Goal: Information Seeking & Learning: Learn about a topic

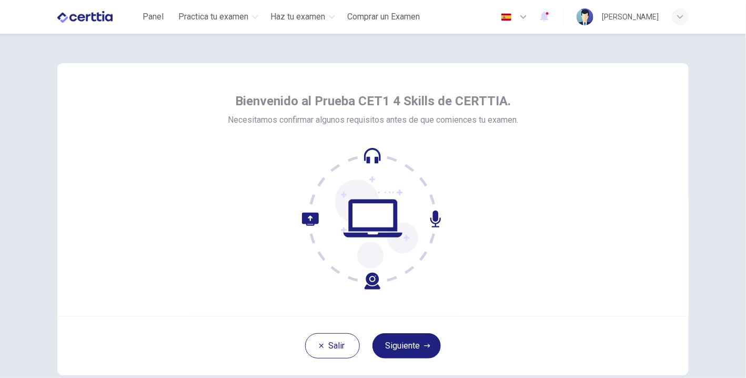
scroll to position [60, 0]
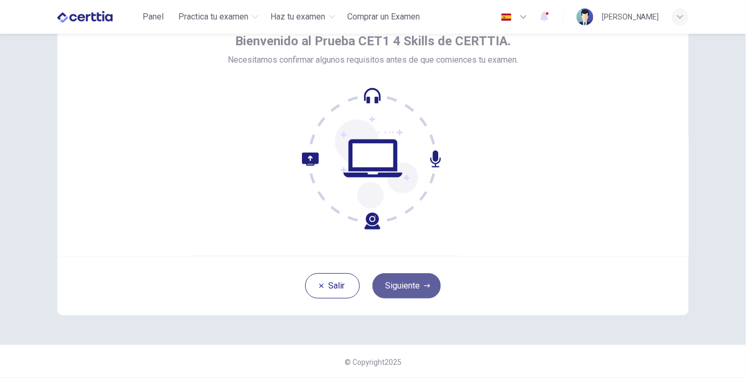
click at [405, 286] on button "Siguiente" at bounding box center [406, 285] width 68 height 25
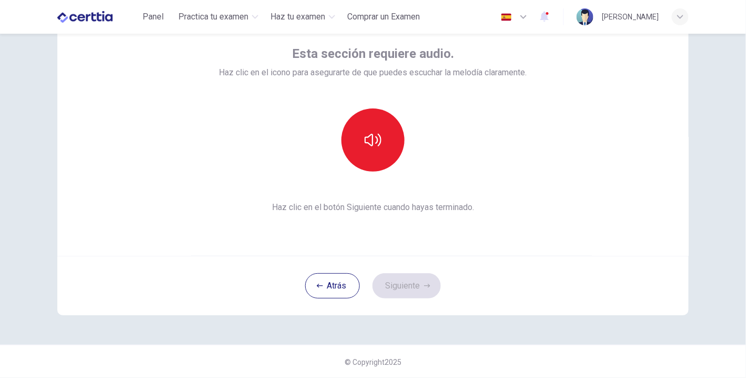
scroll to position [0, 0]
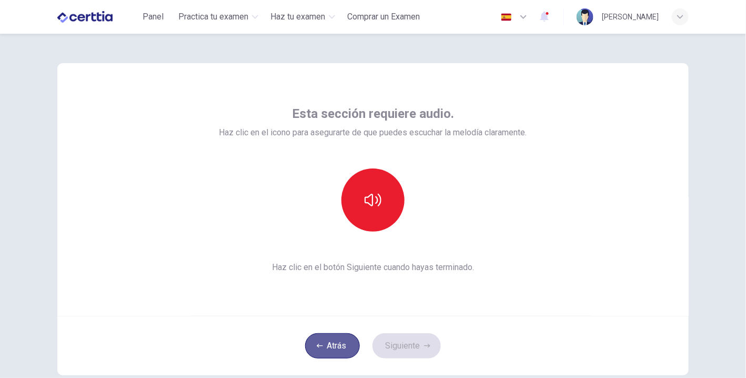
click at [329, 354] on button "Atrás" at bounding box center [332, 345] width 55 height 25
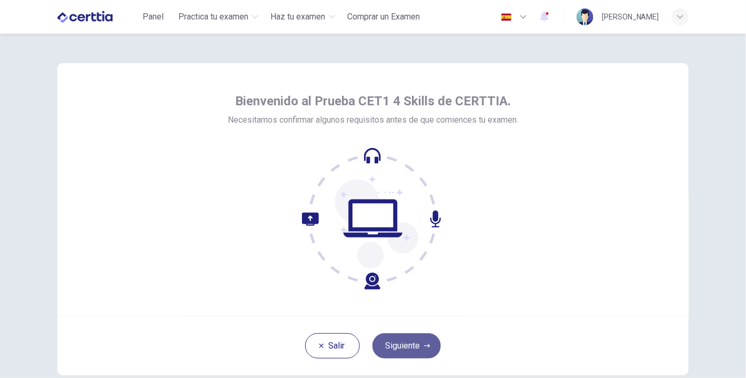
click at [399, 351] on button "Siguiente" at bounding box center [406, 345] width 68 height 25
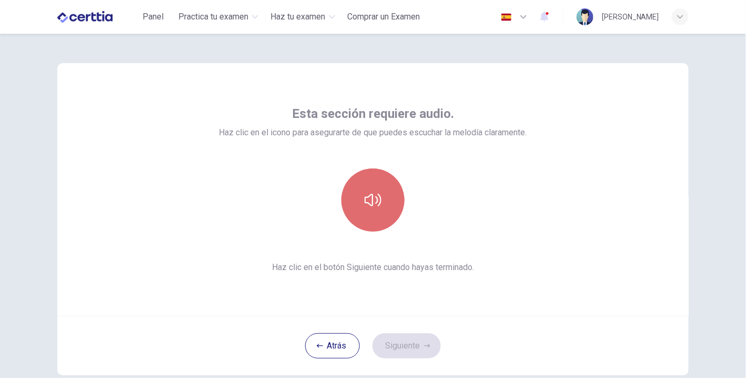
click at [374, 205] on icon "button" at bounding box center [372, 199] width 17 height 17
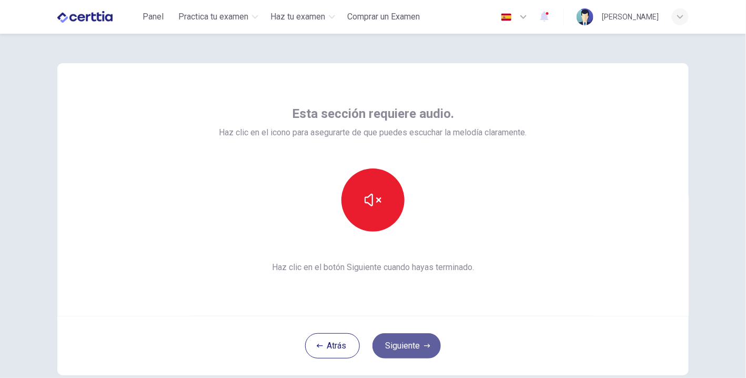
click at [406, 347] on button "Siguiente" at bounding box center [406, 345] width 68 height 25
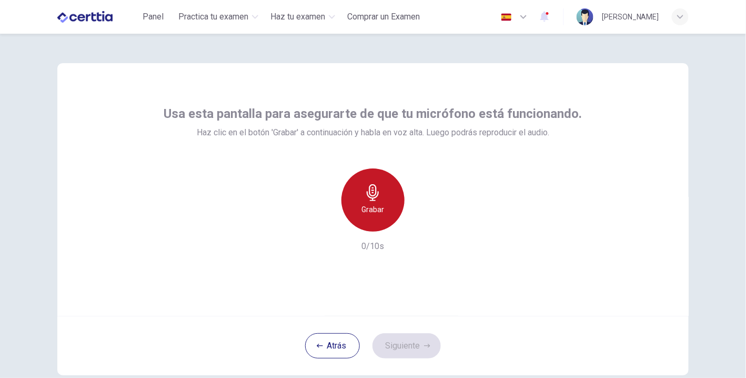
click at [364, 207] on h6 "Grabar" at bounding box center [373, 209] width 23 height 13
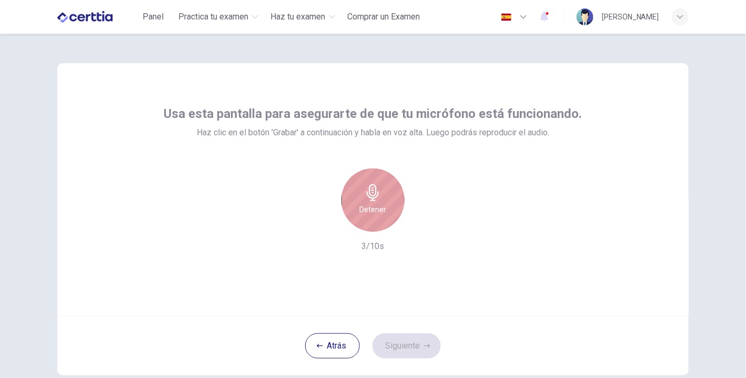
click at [371, 202] on div "Detener" at bounding box center [372, 199] width 63 height 63
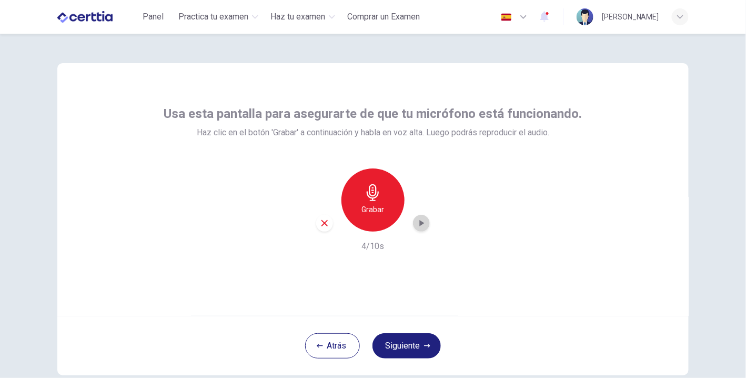
click at [420, 222] on icon "button" at bounding box center [422, 223] width 5 height 6
click at [393, 346] on button "Siguiente" at bounding box center [406, 345] width 68 height 25
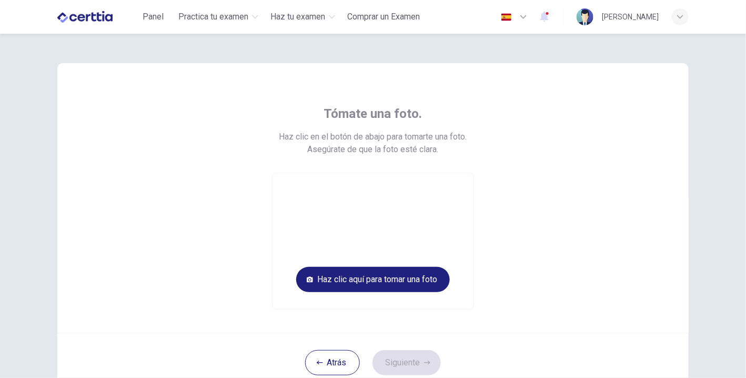
scroll to position [55, 0]
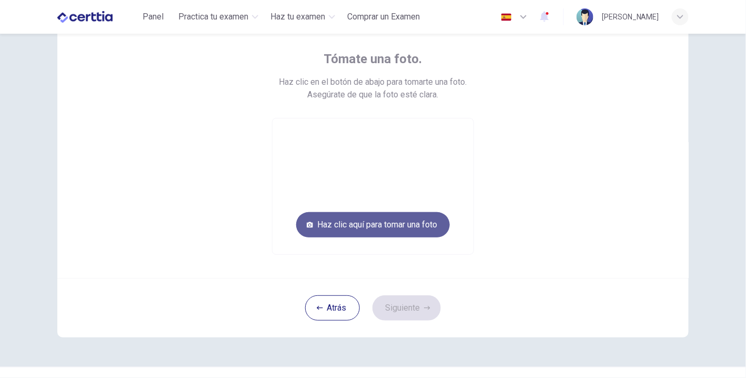
click at [422, 227] on button "Haz clic aquí para tomar una foto" at bounding box center [373, 224] width 154 height 25
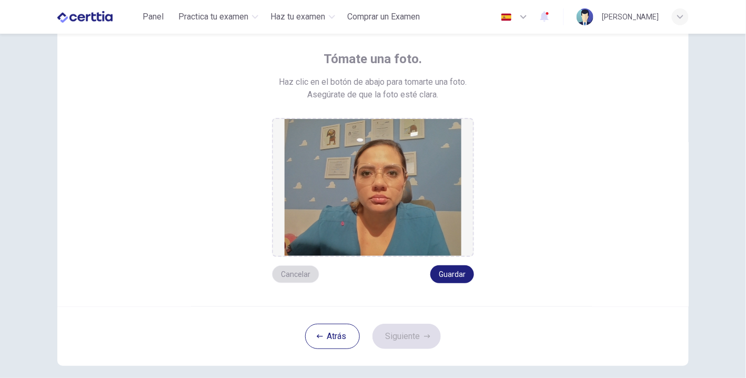
click at [299, 270] on button "Cancelar" at bounding box center [295, 274] width 47 height 18
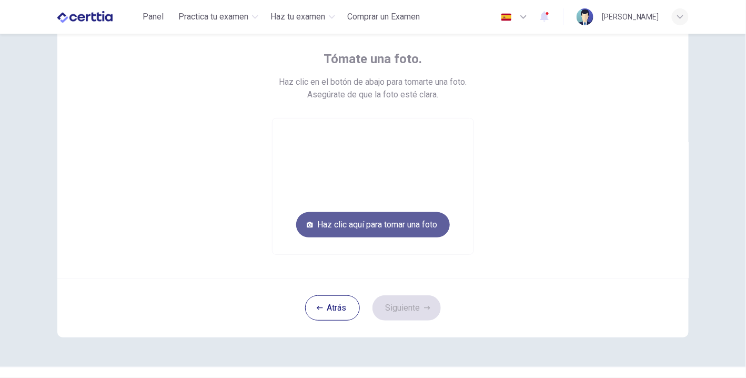
click at [408, 225] on button "Haz clic aquí para tomar una foto" at bounding box center [373, 224] width 154 height 25
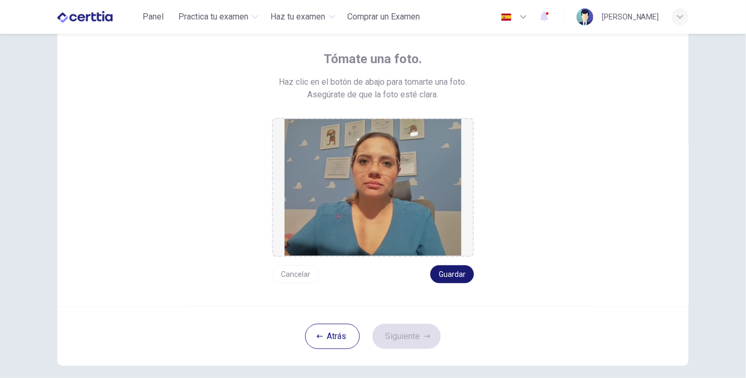
click at [454, 281] on button "Guardar" at bounding box center [452, 274] width 44 height 18
click at [454, 273] on button "Guardar" at bounding box center [452, 274] width 44 height 18
click at [418, 342] on button "Siguiente" at bounding box center [406, 335] width 68 height 25
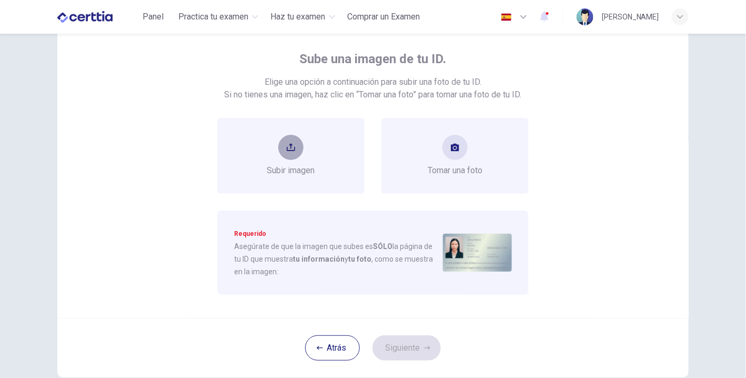
click at [291, 149] on icon "upload" at bounding box center [291, 147] width 8 height 8
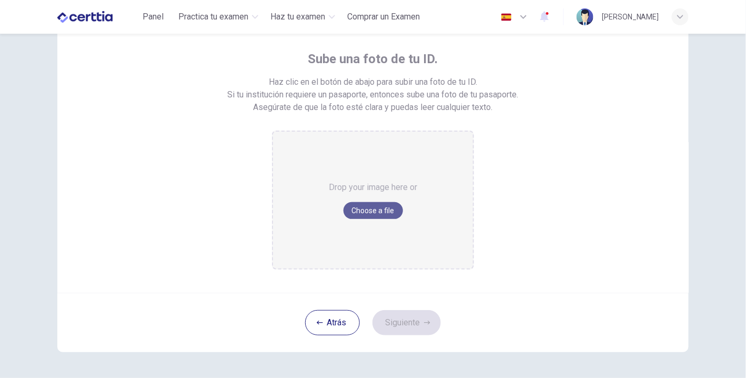
click at [366, 204] on button "Choose a file" at bounding box center [372, 210] width 59 height 17
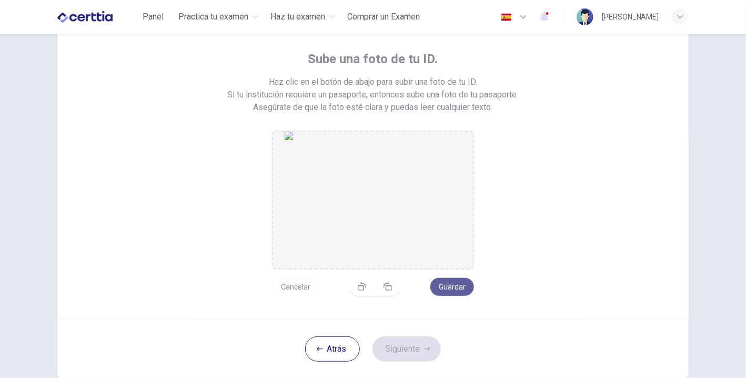
click at [441, 291] on button "Guardar" at bounding box center [452, 287] width 44 height 18
click at [396, 347] on button "Siguiente" at bounding box center [406, 348] width 68 height 25
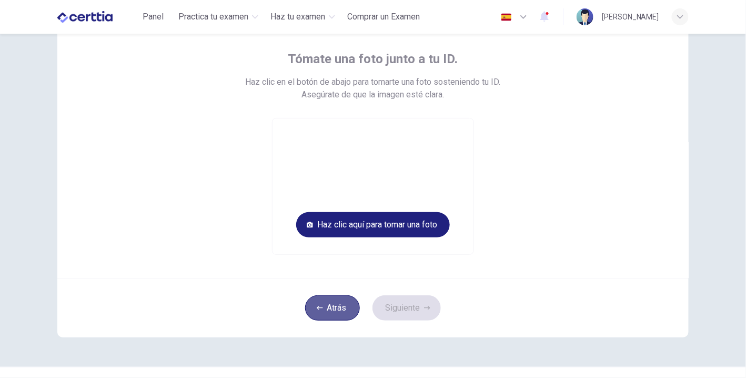
click at [342, 310] on button "Atrás" at bounding box center [332, 307] width 55 height 25
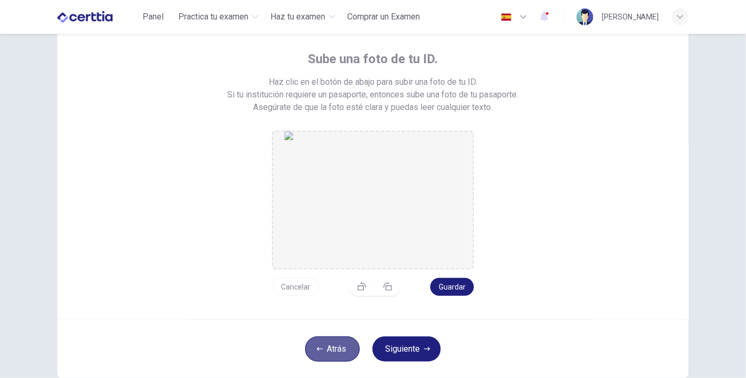
click at [327, 349] on button "Atrás" at bounding box center [332, 348] width 55 height 25
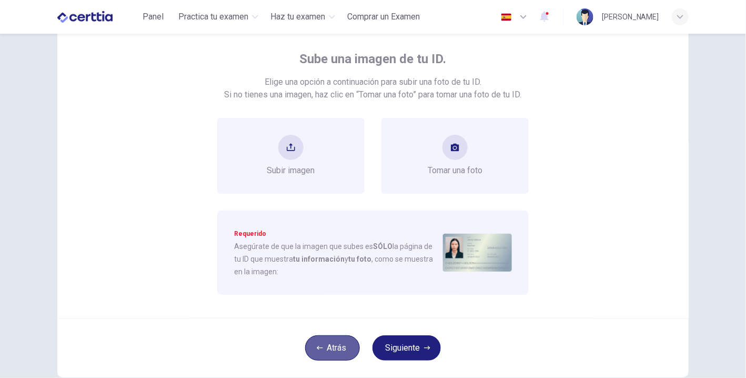
click at [327, 349] on button "Atrás" at bounding box center [332, 347] width 55 height 25
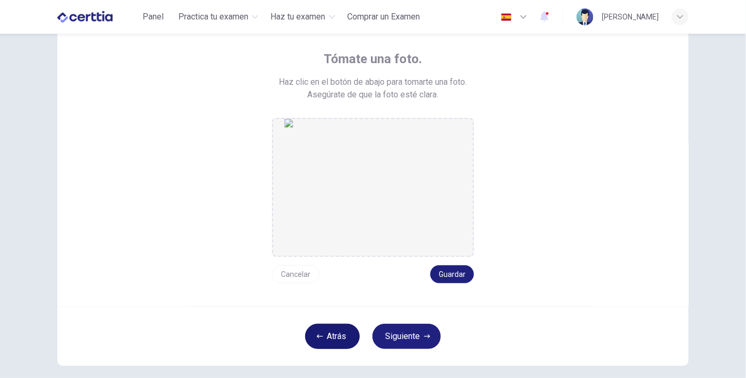
click at [327, 349] on div "Atrás Siguiente" at bounding box center [372, 335] width 631 height 59
click at [332, 342] on button "Atrás" at bounding box center [332, 335] width 55 height 25
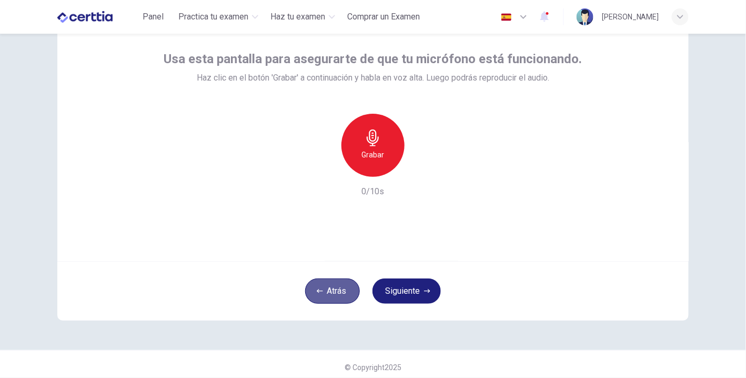
click at [335, 296] on button "Atrás" at bounding box center [332, 290] width 55 height 25
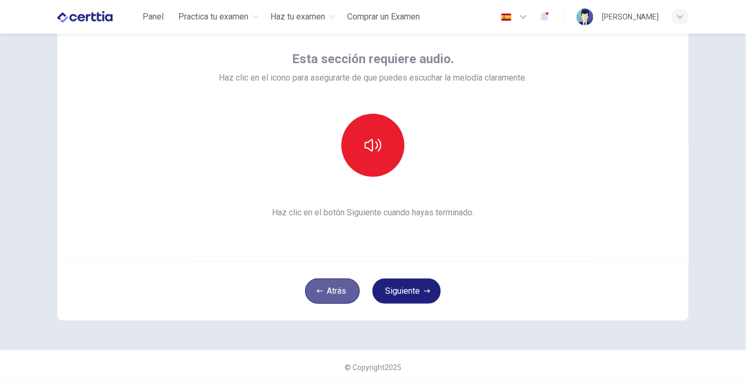
click at [335, 296] on button "Atrás" at bounding box center [332, 290] width 55 height 25
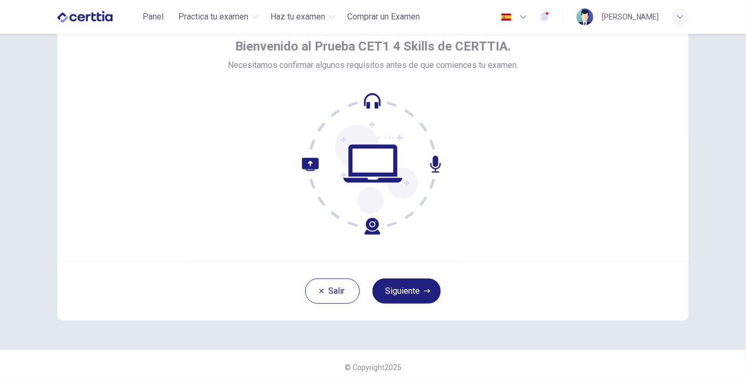
scroll to position [0, 0]
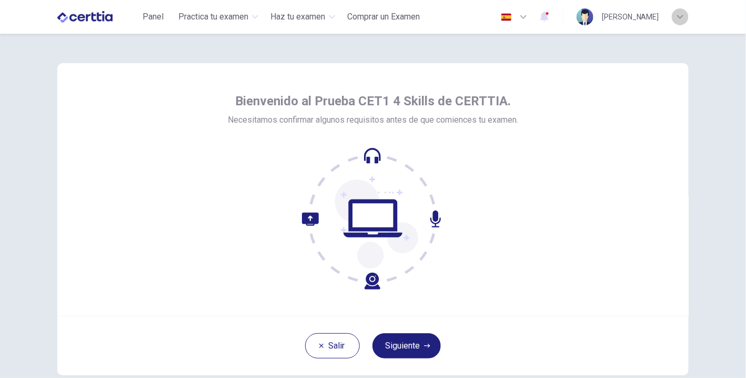
click at [677, 15] on icon "button" at bounding box center [680, 17] width 6 height 6
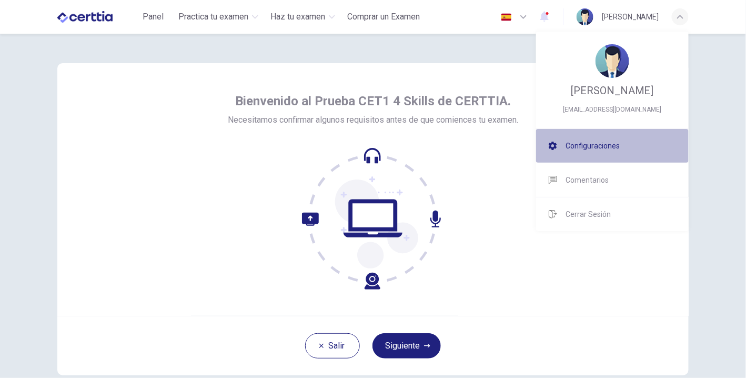
click at [588, 142] on span "Configuraciones" at bounding box center [592, 145] width 54 height 13
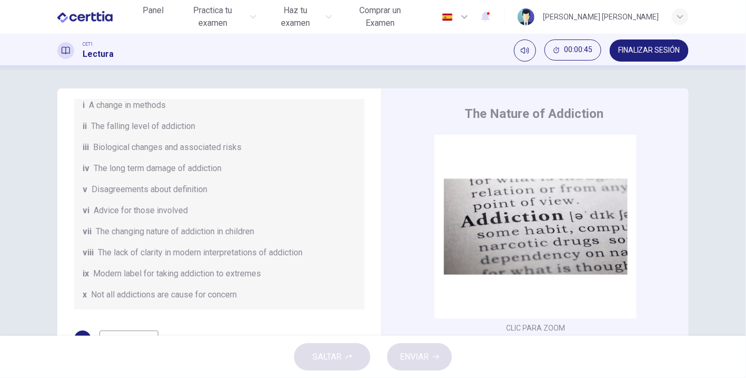
scroll to position [166, 0]
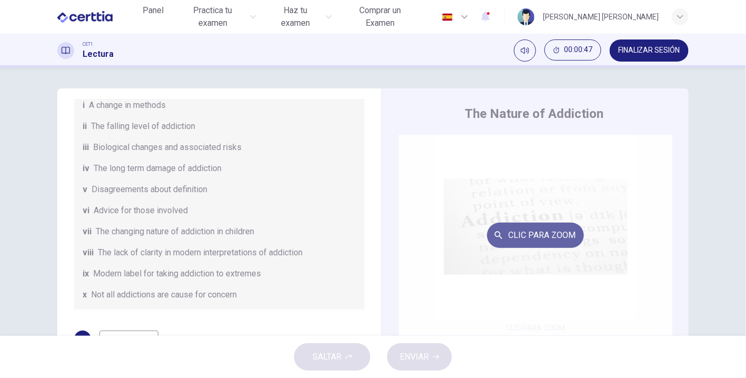
click at [523, 233] on button "Clic para zoom" at bounding box center [535, 234] width 97 height 25
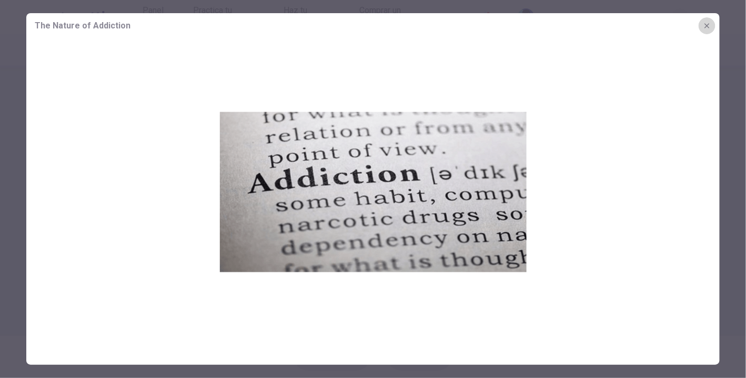
click at [709, 28] on icon "button" at bounding box center [706, 26] width 8 height 8
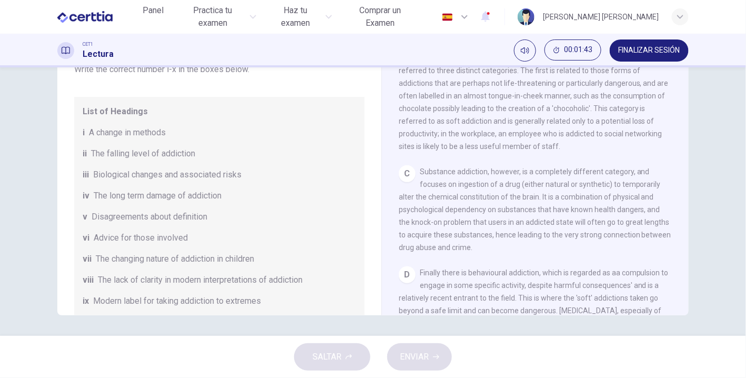
scroll to position [0, 0]
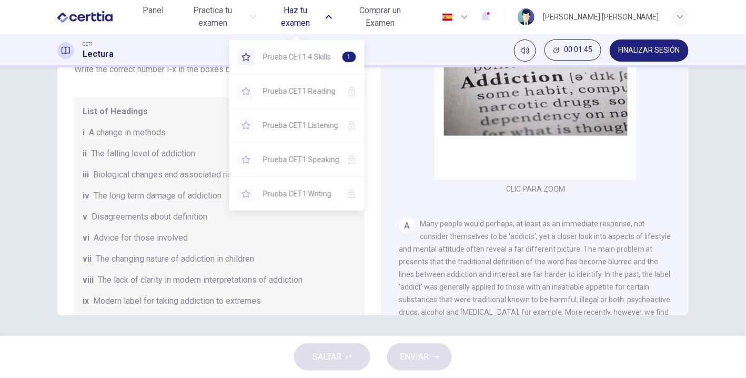
click at [301, 18] on span "Haz tu examen" at bounding box center [295, 16] width 53 height 25
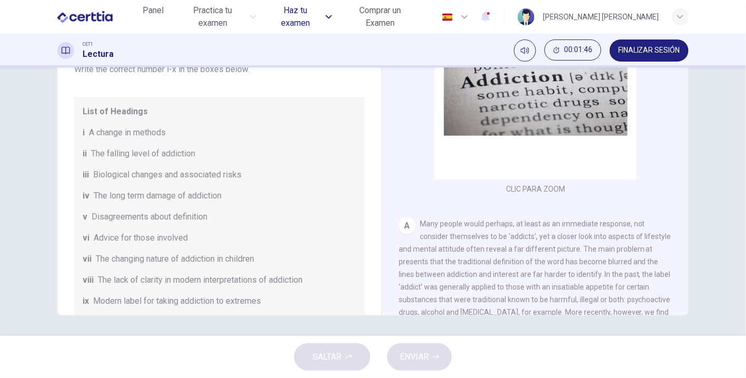
click at [301, 18] on span "Haz tu examen" at bounding box center [295, 16] width 53 height 25
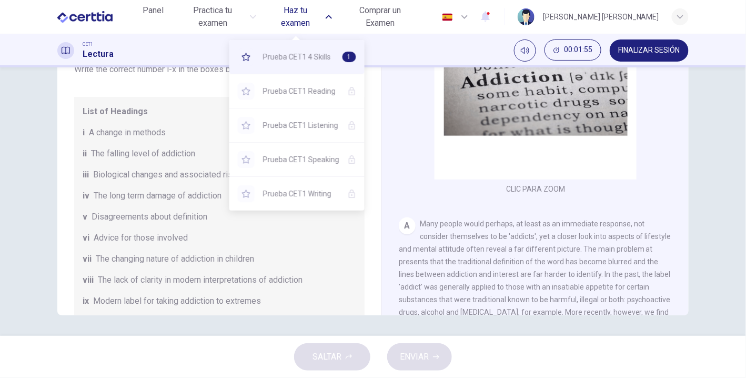
click at [266, 59] on span "Prueba CET1 4 Skills" at bounding box center [298, 56] width 71 height 13
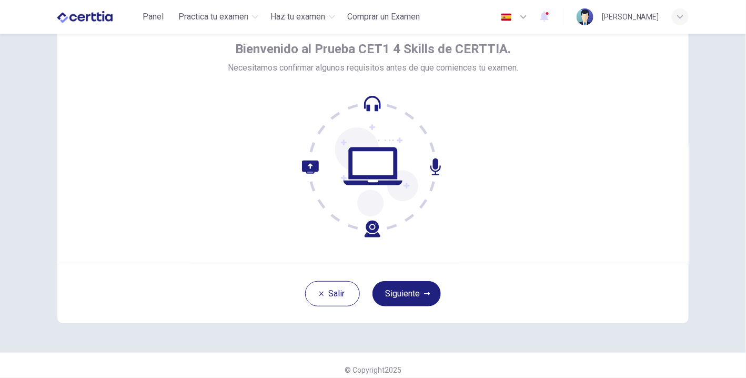
scroll to position [56, 0]
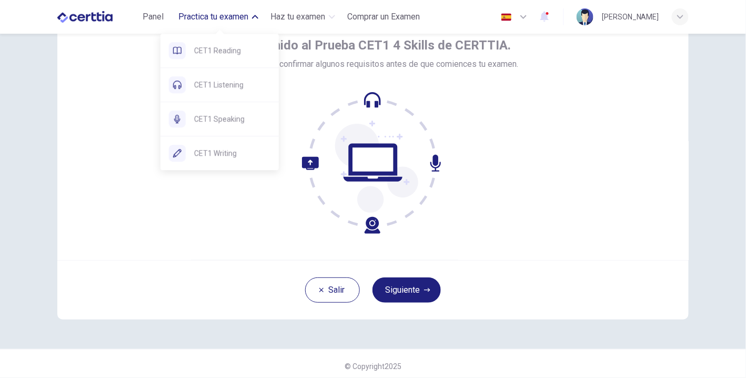
click at [242, 25] on button "Practica tu examen" at bounding box center [219, 16] width 88 height 19
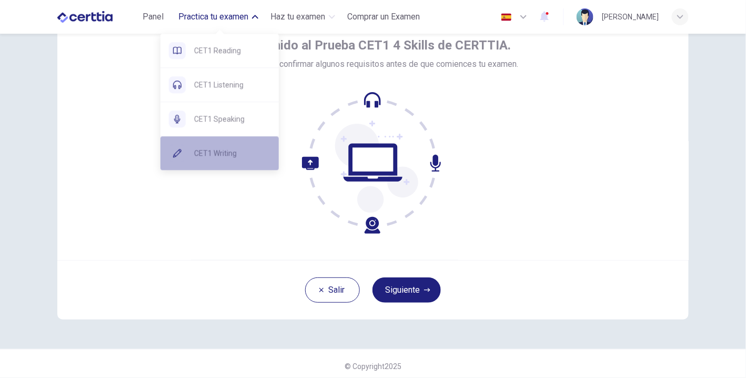
click at [218, 154] on span "CET1 Writing" at bounding box center [232, 153] width 76 height 13
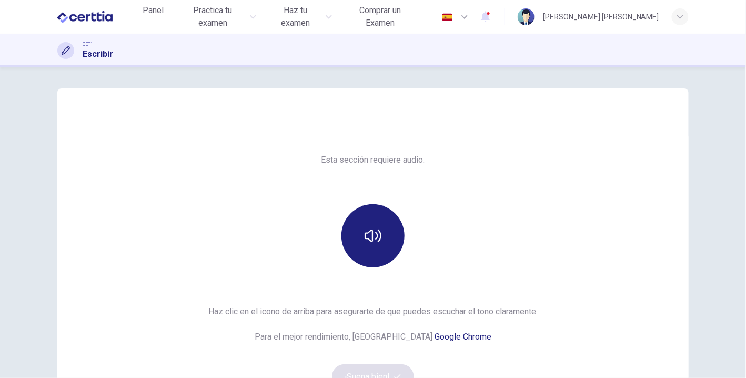
scroll to position [130, 0]
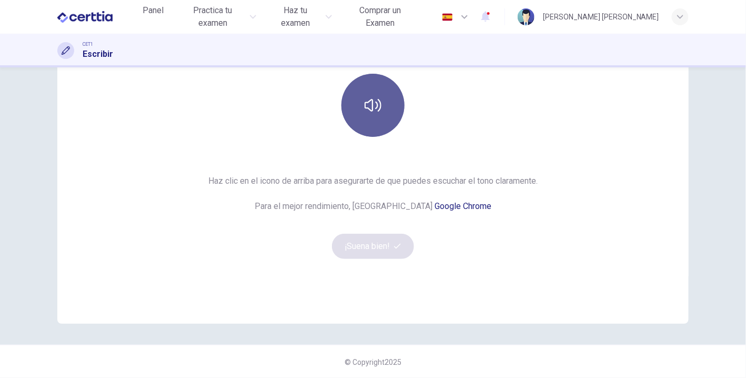
click at [377, 88] on button "button" at bounding box center [372, 105] width 63 height 63
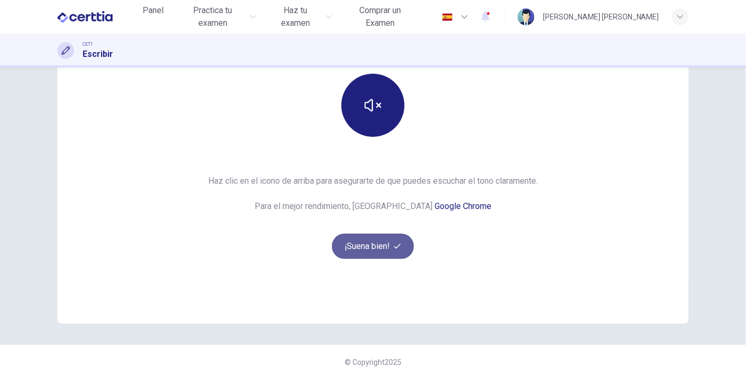
click at [370, 249] on button "¡Suena bien!" at bounding box center [373, 245] width 82 height 25
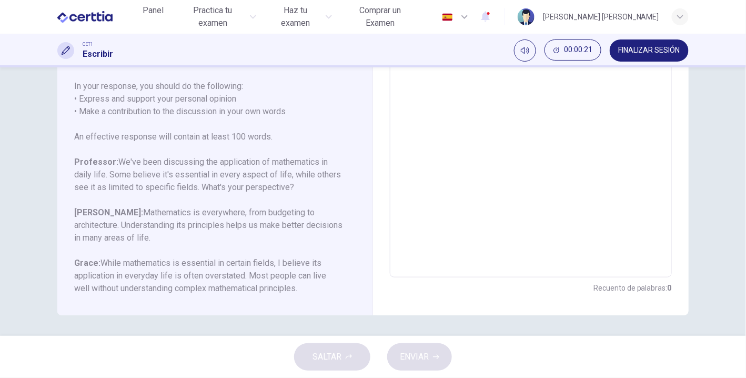
scroll to position [0, 0]
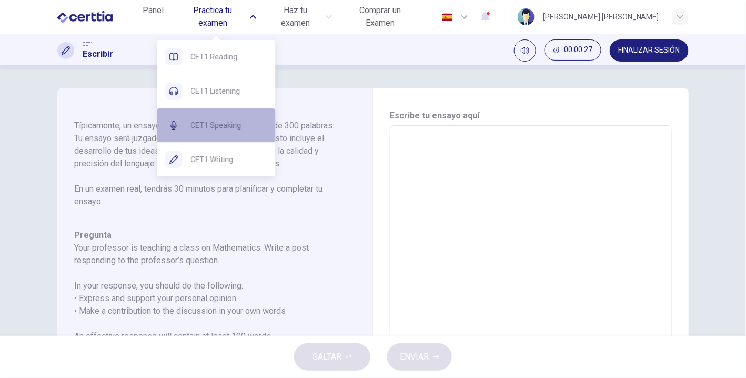
click at [221, 130] on span "CET1 Speaking" at bounding box center [228, 125] width 76 height 13
